Goal: Information Seeking & Learning: Find specific fact

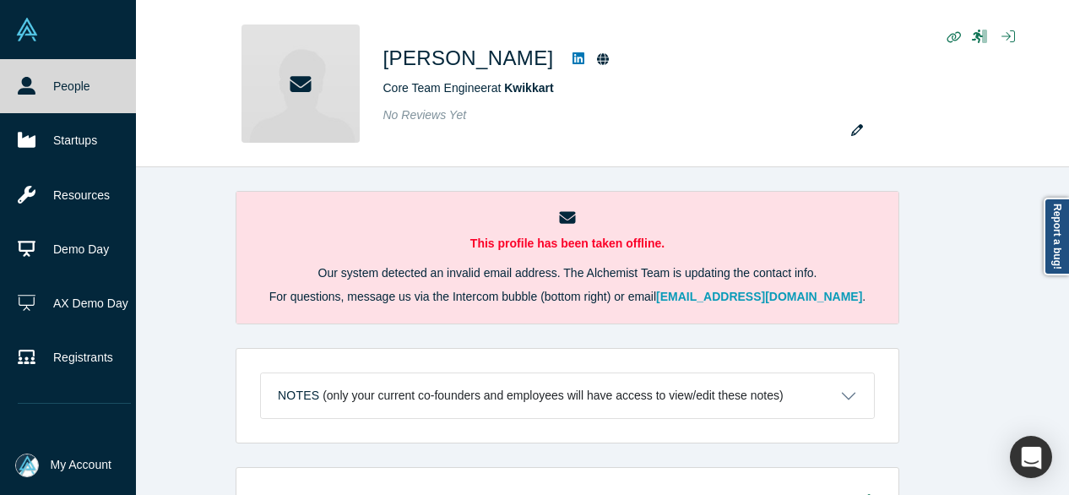
click at [37, 92] on link "People" at bounding box center [74, 86] width 149 height 54
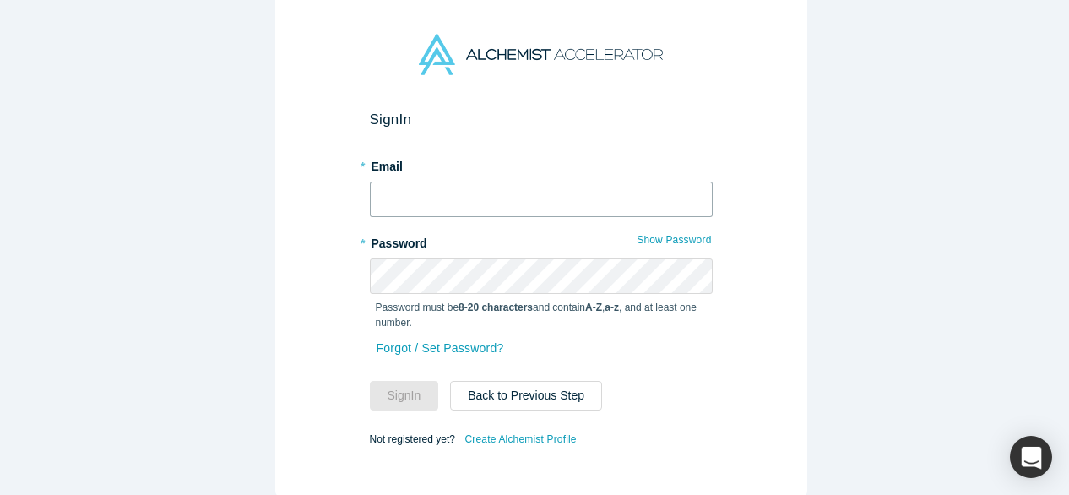
type input "[EMAIL_ADDRESS][DOMAIN_NAME]"
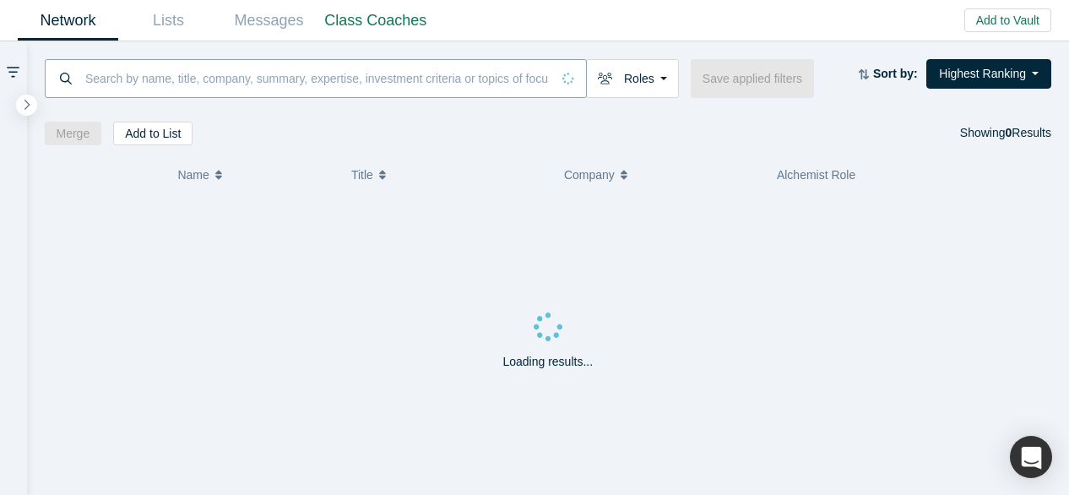
click at [214, 74] on input at bounding box center [317, 78] width 467 height 40
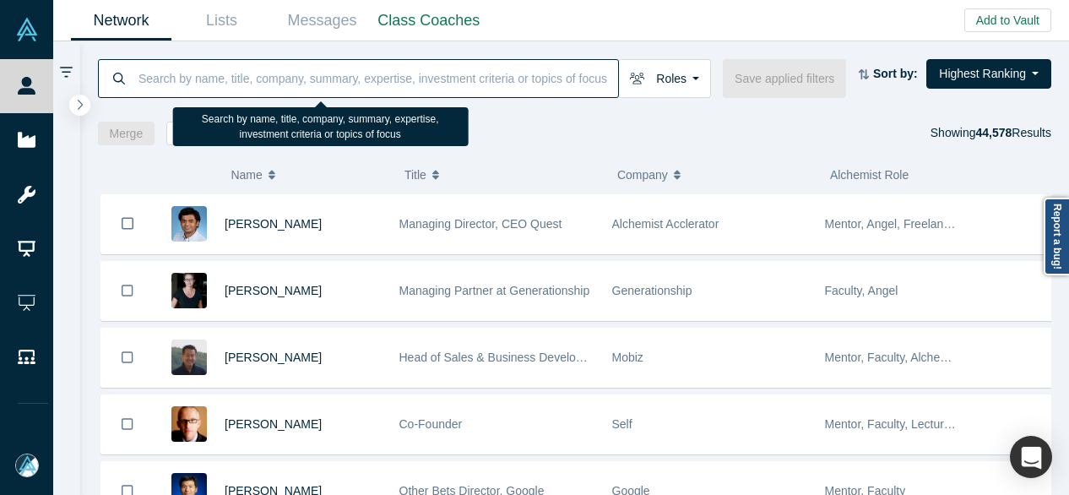
click at [214, 73] on input at bounding box center [377, 78] width 481 height 40
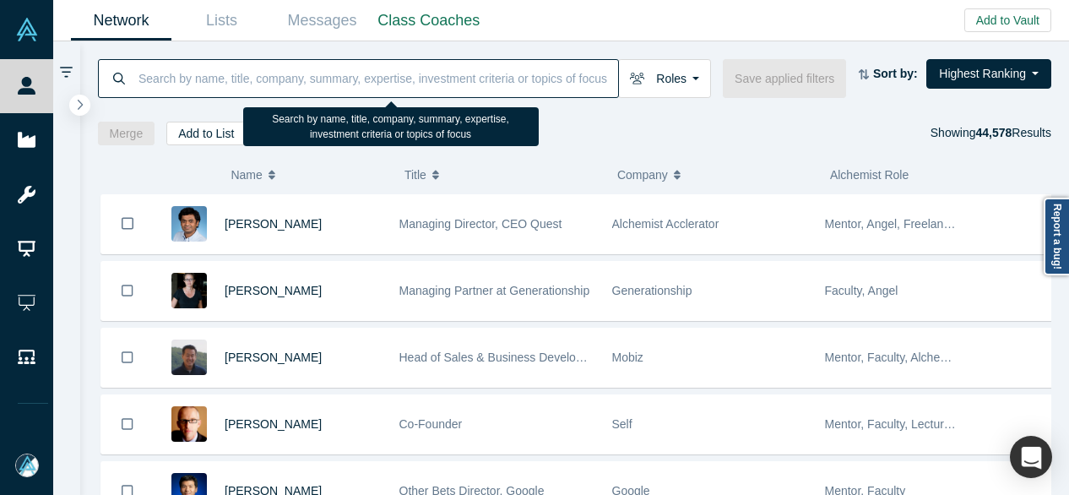
paste input "HC Global"
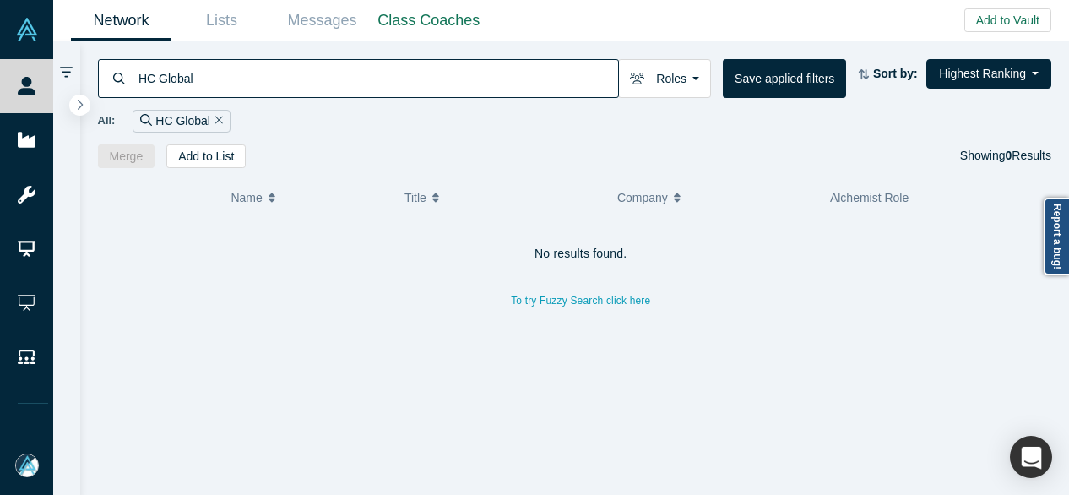
type input "HC Global"
